Goal: Task Accomplishment & Management: Manage account settings

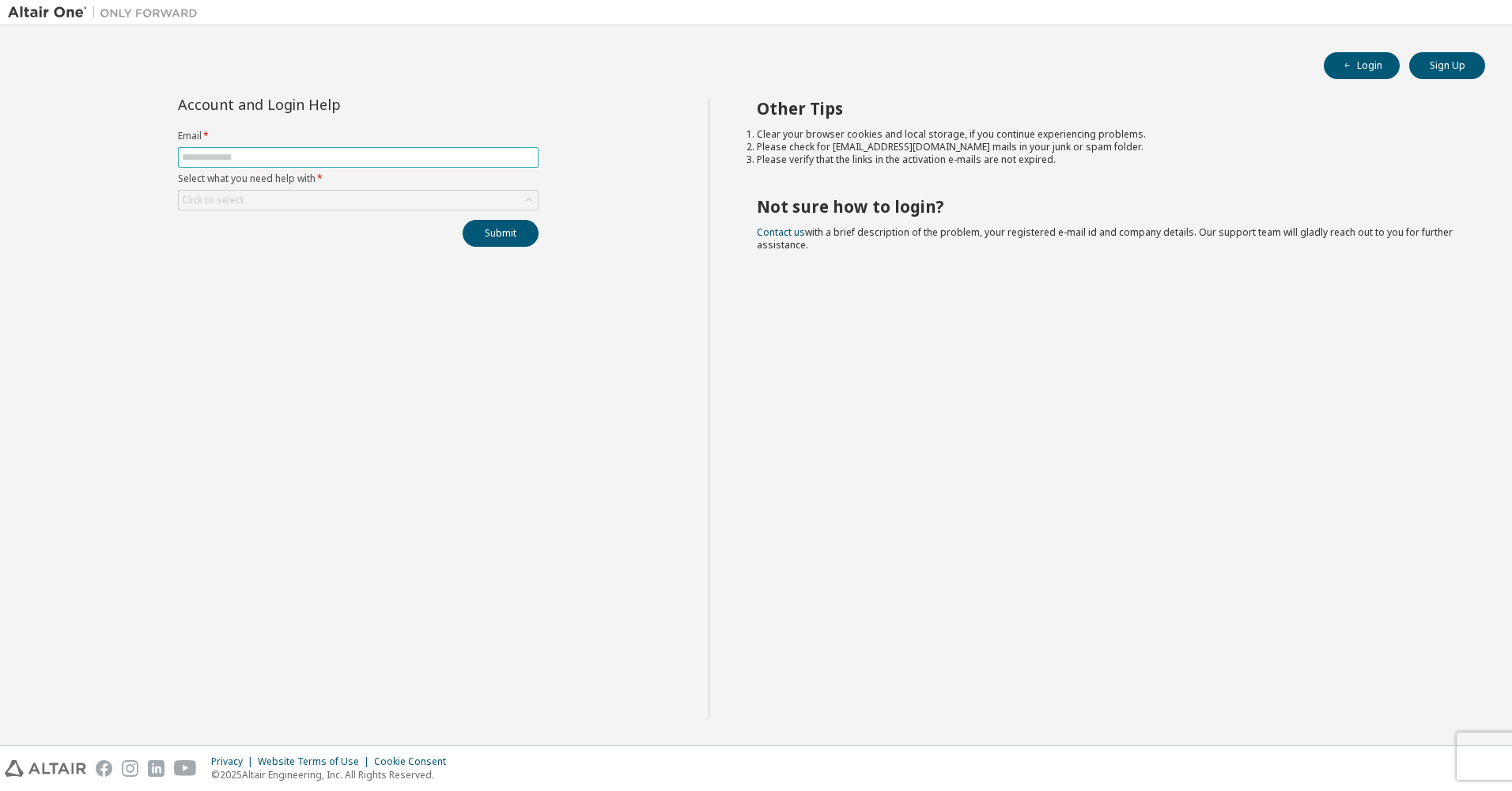
click at [366, 149] on span at bounding box center [358, 158] width 360 height 21
click at [370, 153] on input "text" at bounding box center [358, 158] width 353 height 13
type input "**********"
click at [351, 200] on div "Click to select" at bounding box center [358, 200] width 359 height 19
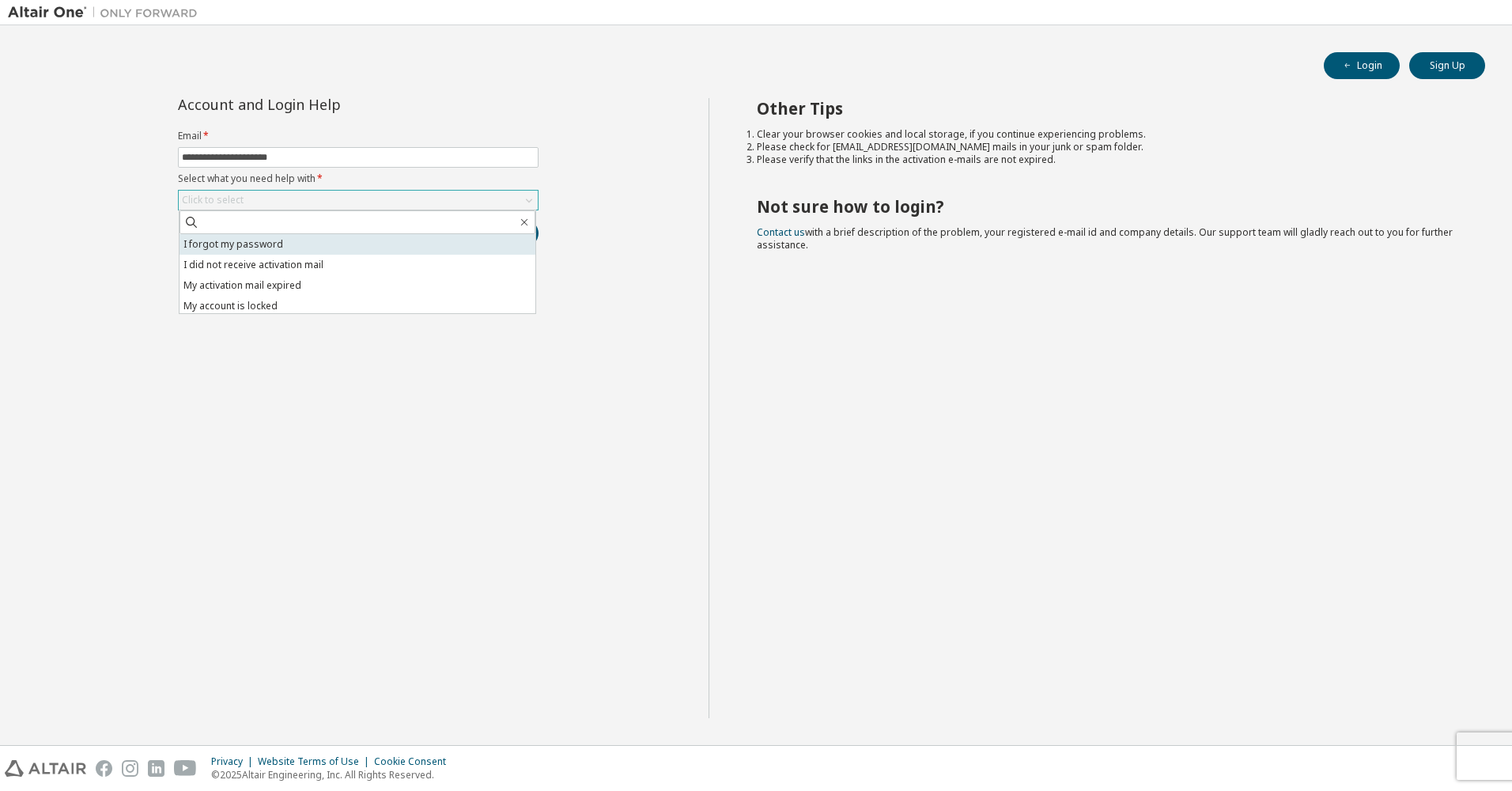
click at [357, 244] on li "I forgot my password" at bounding box center [357, 245] width 356 height 21
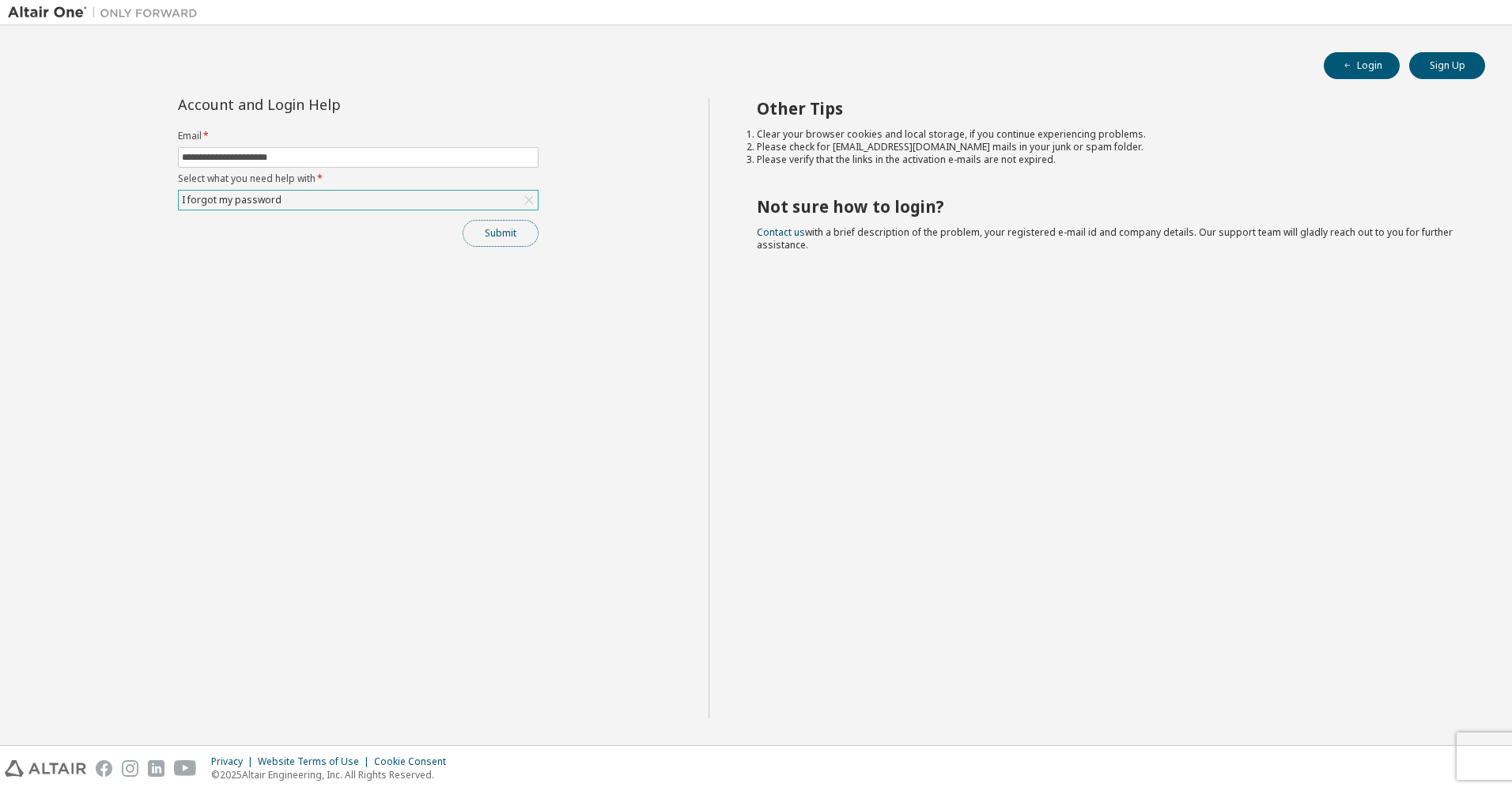
click at [498, 234] on button "Submit" at bounding box center [500, 233] width 76 height 27
